Goal: Information Seeking & Learning: Find specific page/section

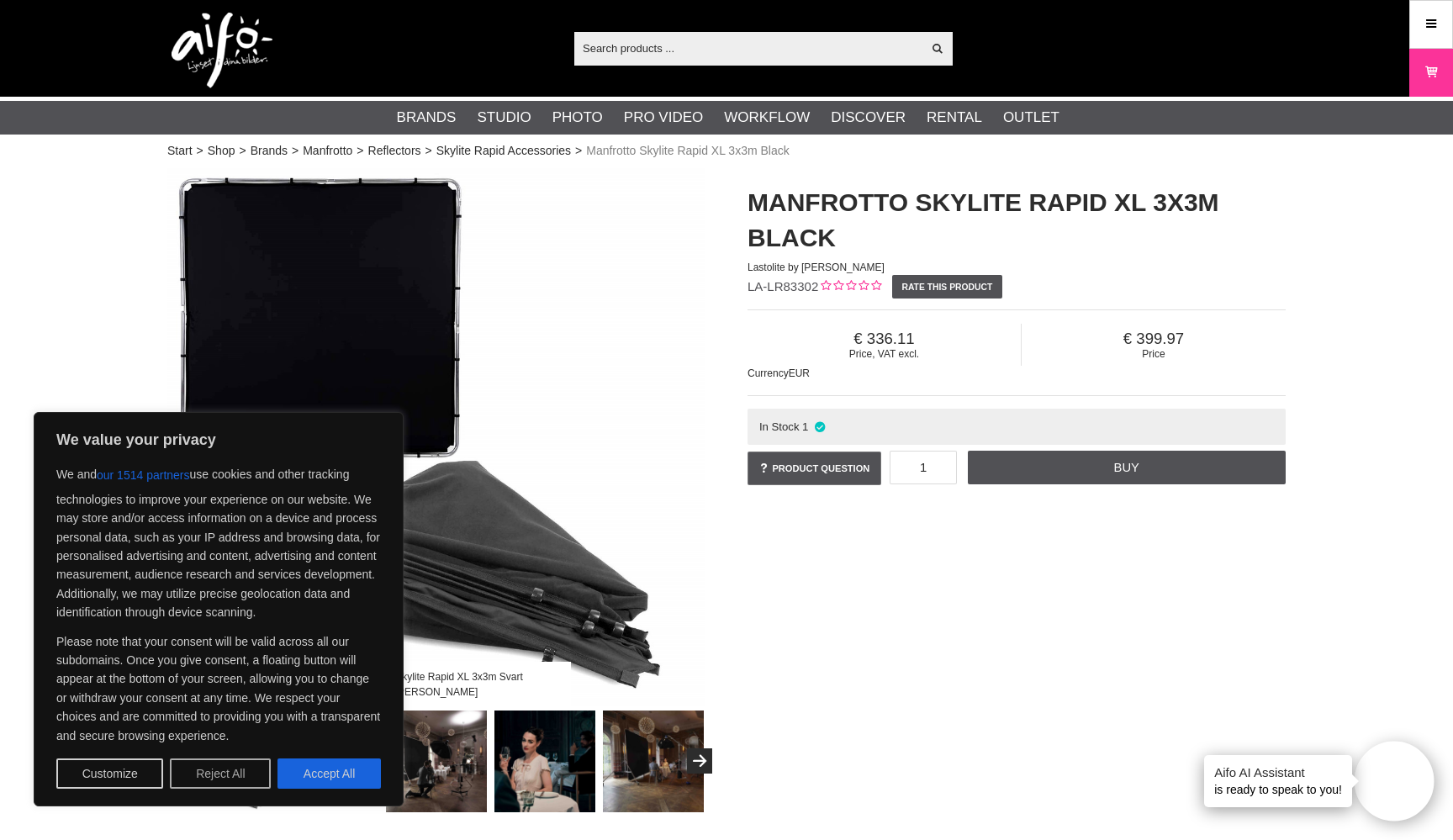
click at [217, 775] on button "Reject All" at bounding box center [220, 773] width 101 height 30
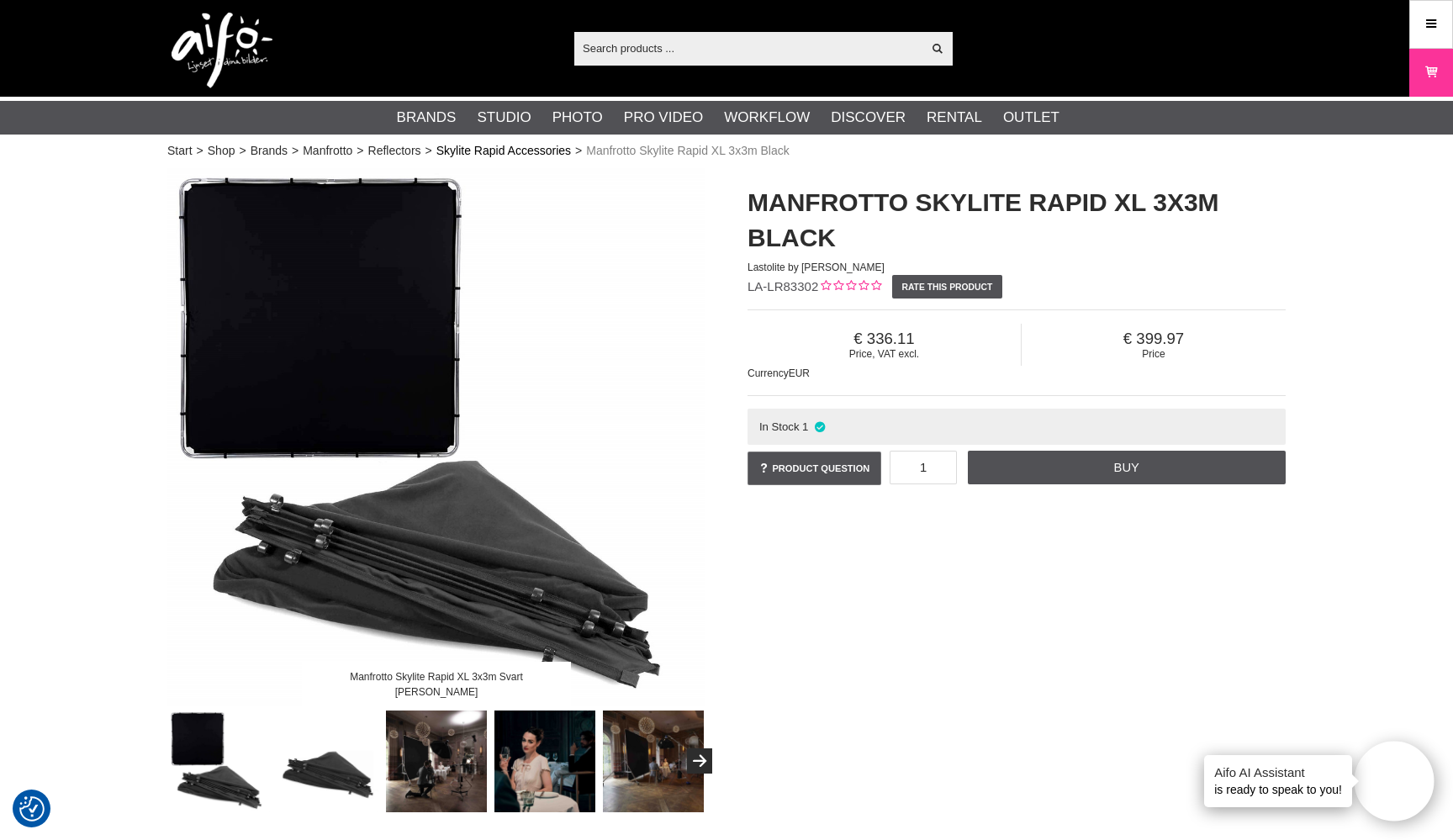
click at [491, 151] on link "Skylite Rapid Accessories" at bounding box center [504, 151] width 135 height 18
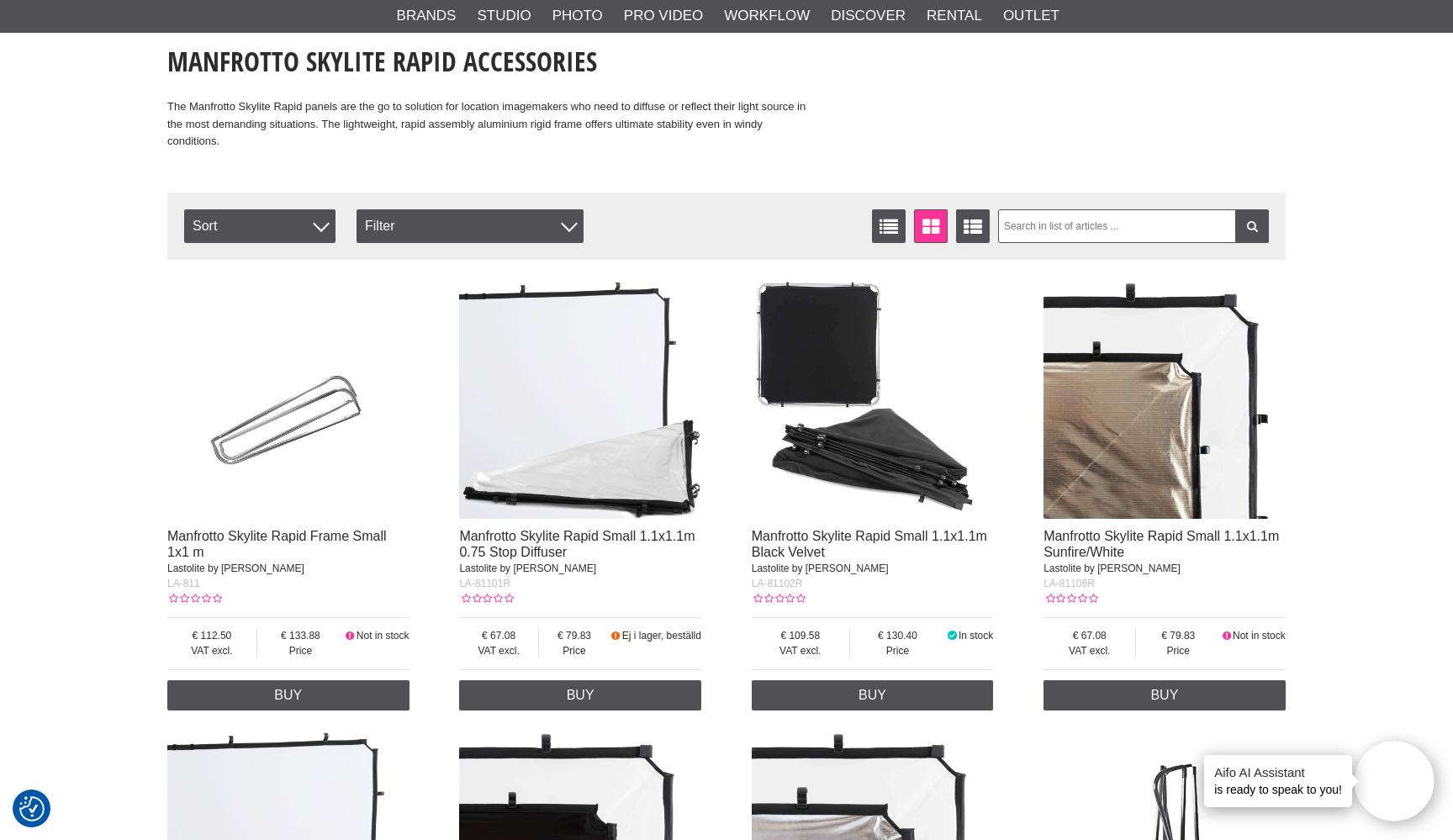
scroll to position [377, 0]
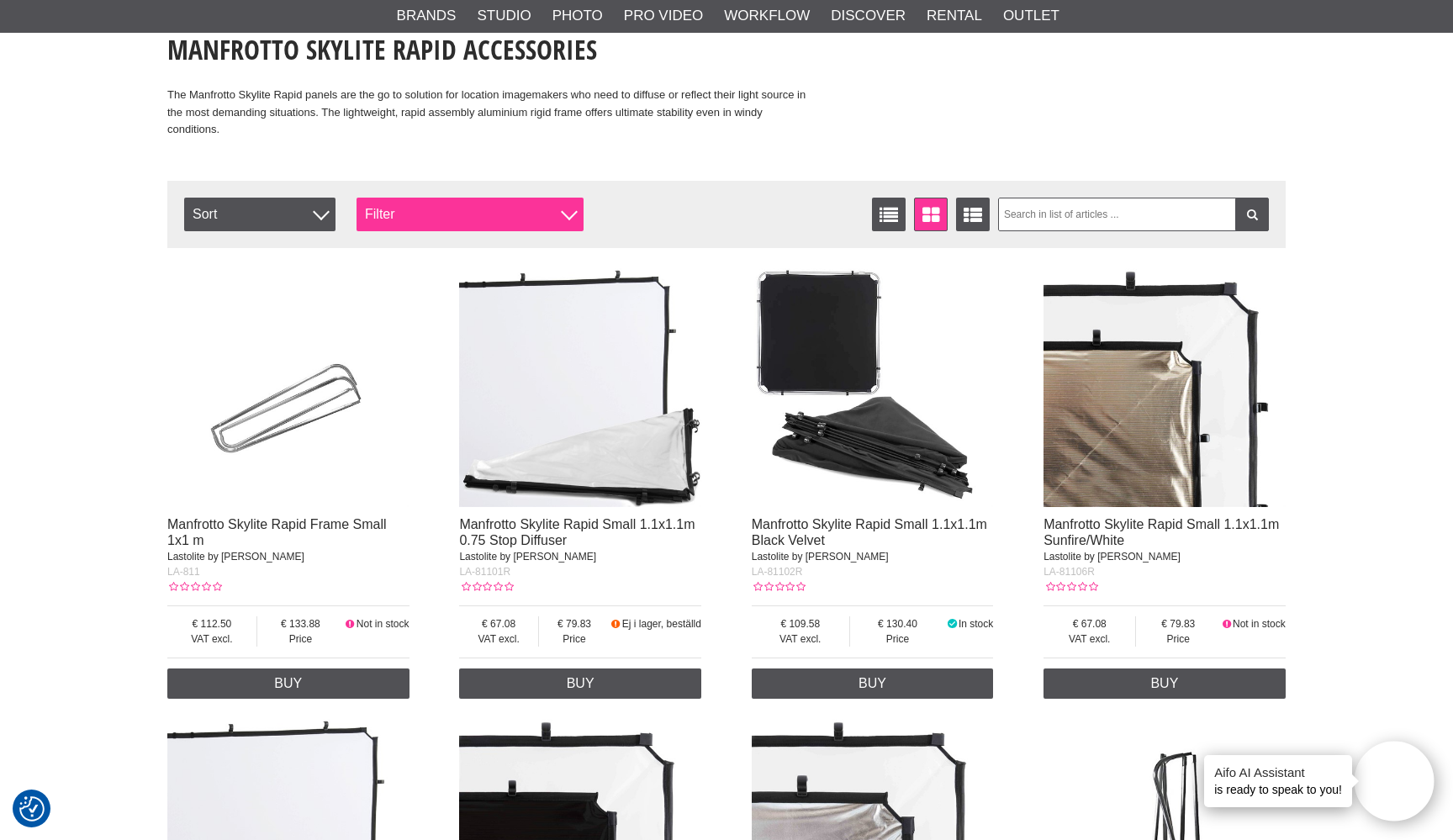
click at [444, 223] on div "Filter" at bounding box center [470, 215] width 227 height 34
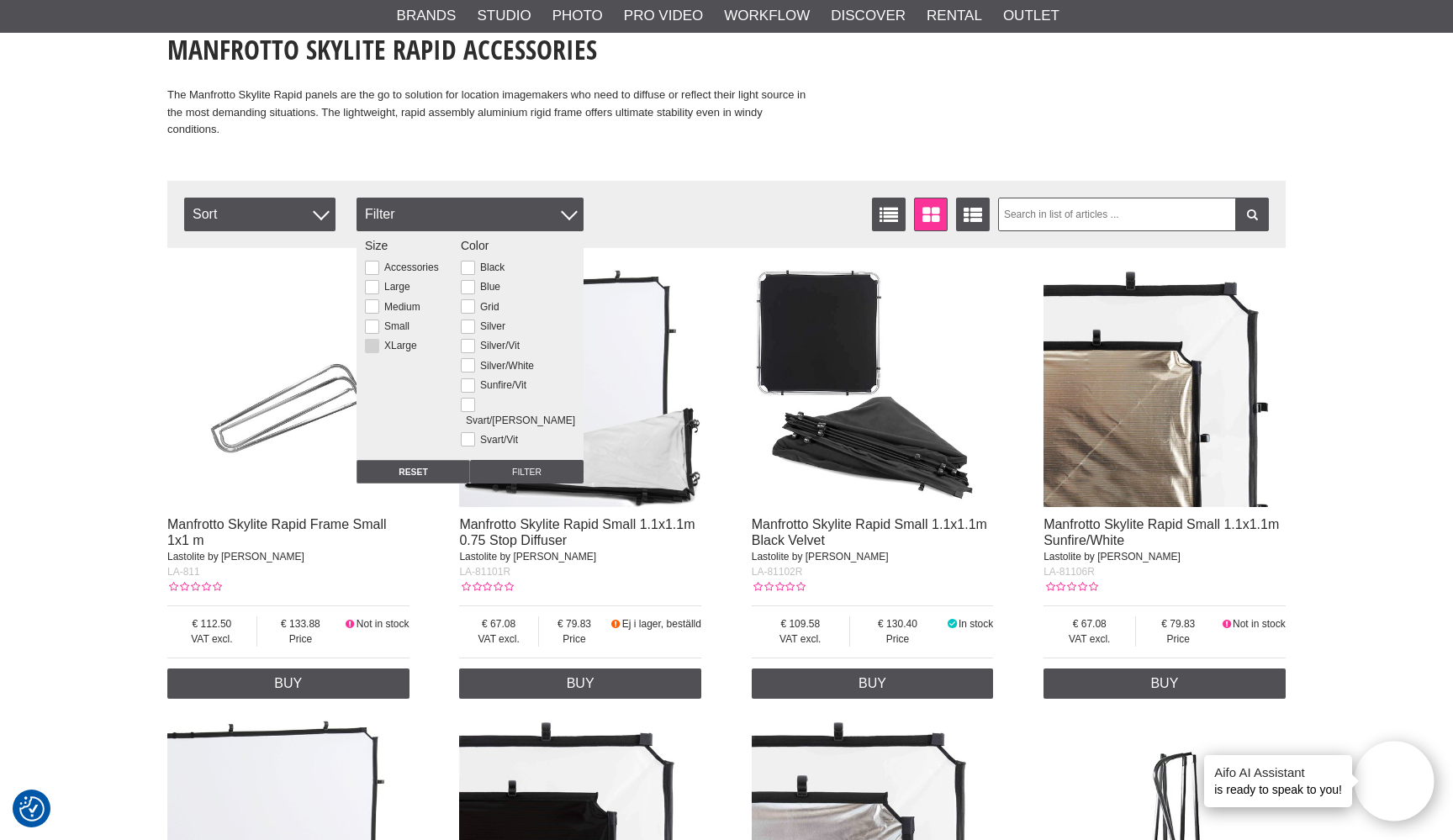
click at [380, 341] on label "XLarge" at bounding box center [398, 345] width 38 height 12
click at [0, 0] on input "XLarge" at bounding box center [0, 0] width 0 height 0
click at [570, 211] on div at bounding box center [569, 211] width 17 height 17
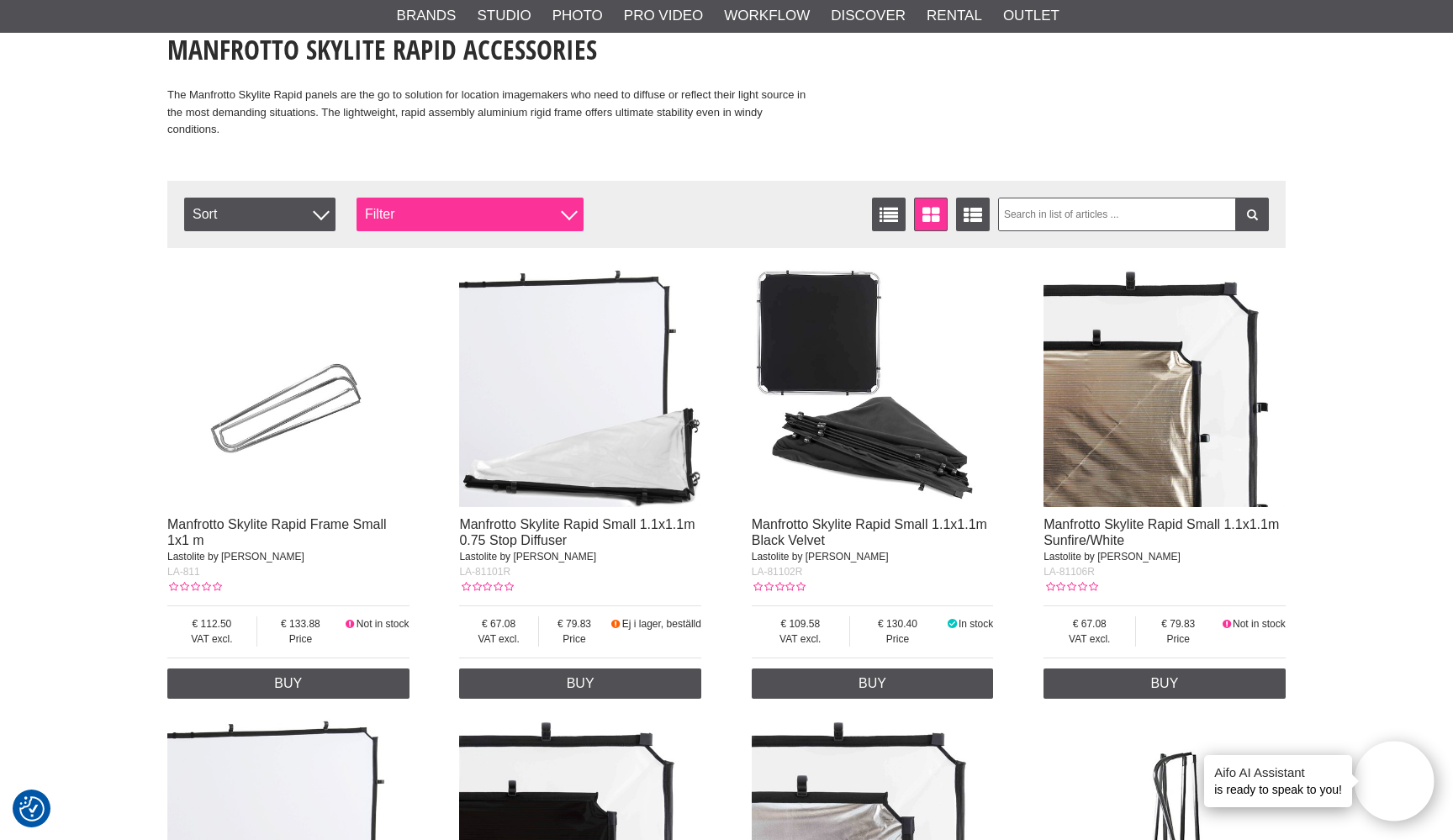
click at [570, 214] on div at bounding box center [569, 211] width 17 height 17
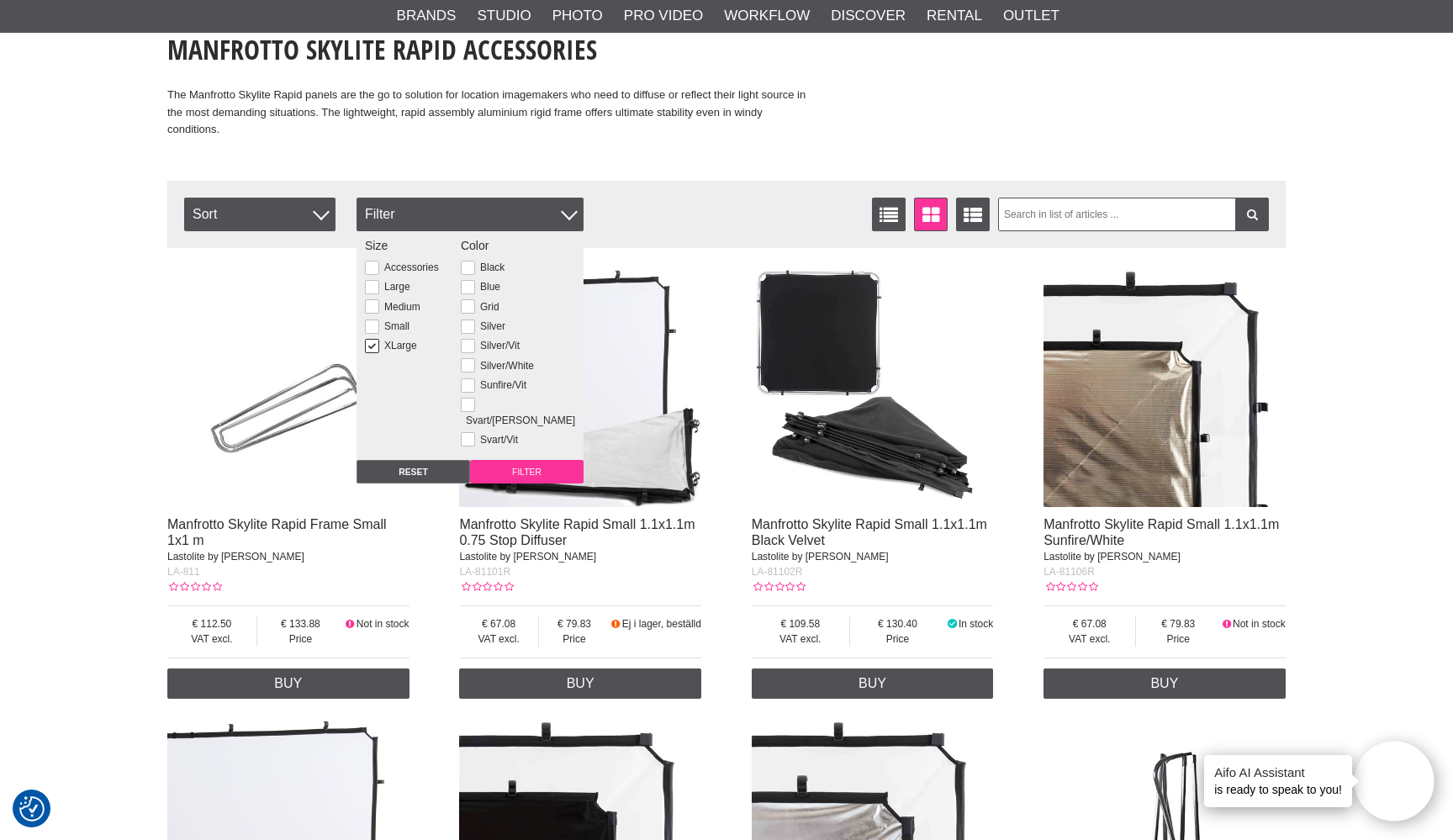
click at [509, 462] on input "Filter" at bounding box center [527, 472] width 114 height 24
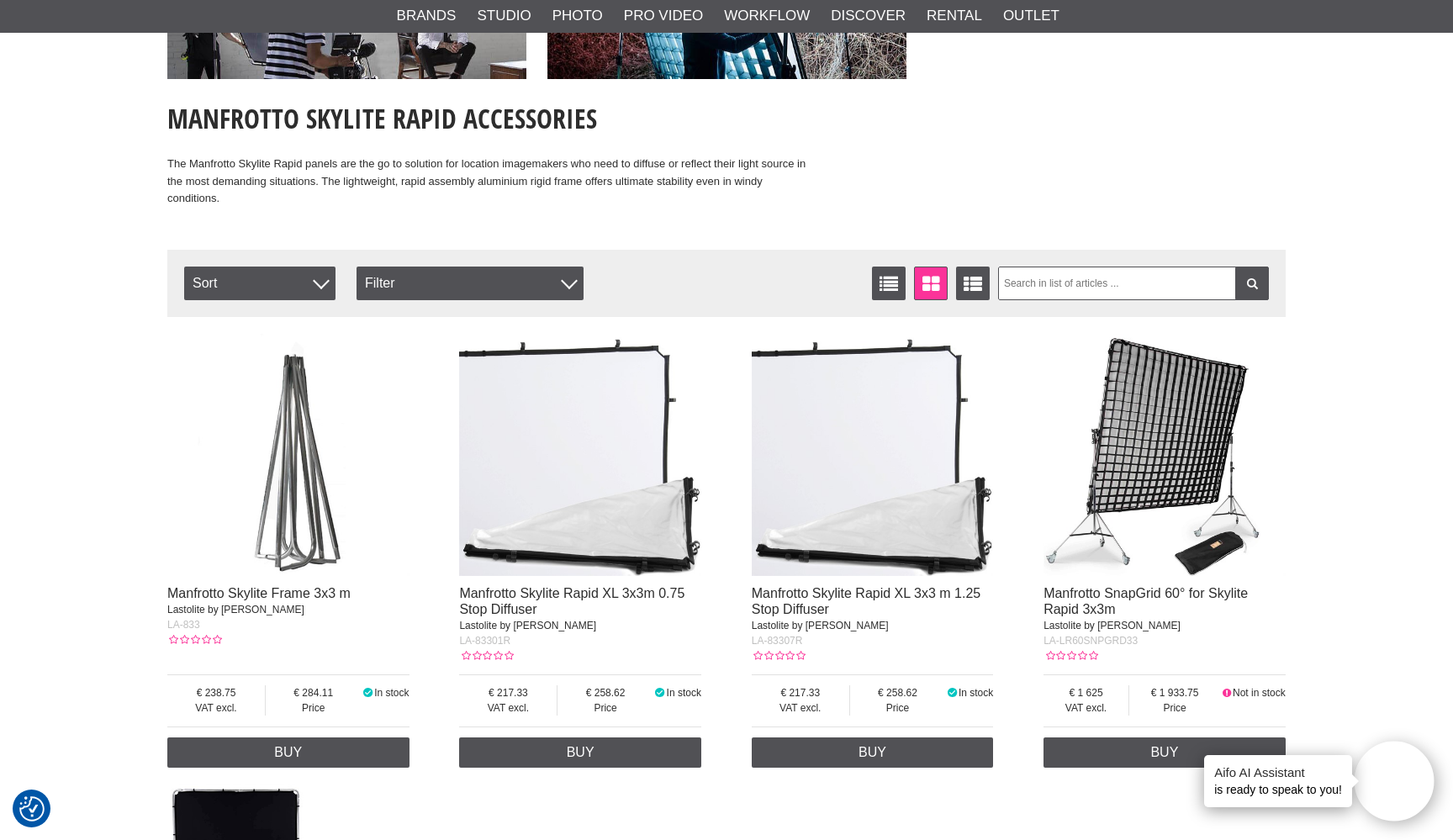
scroll to position [297, 0]
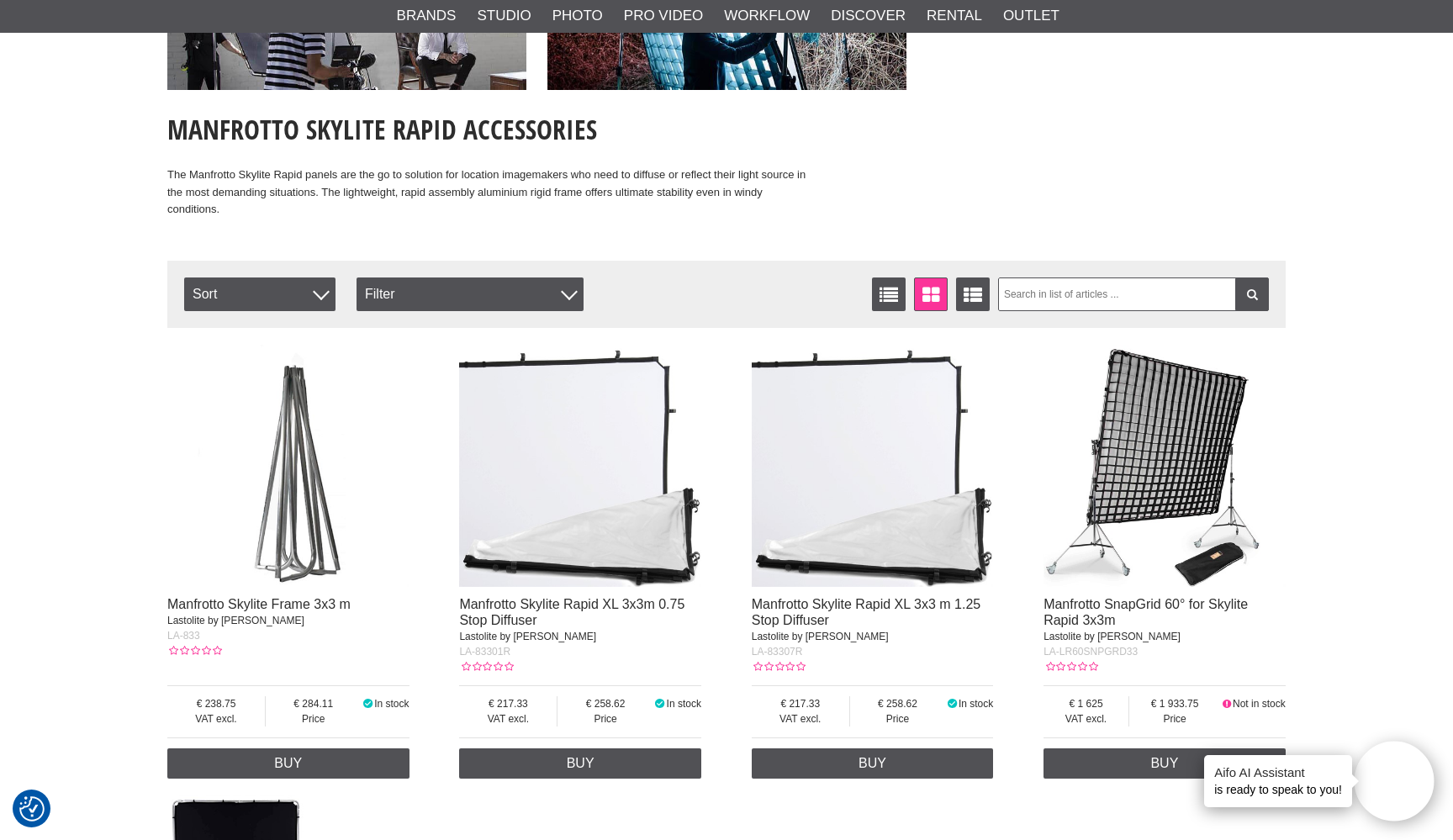
click at [538, 429] on img at bounding box center [580, 466] width 242 height 242
